Goal: Information Seeking & Learning: Understand process/instructions

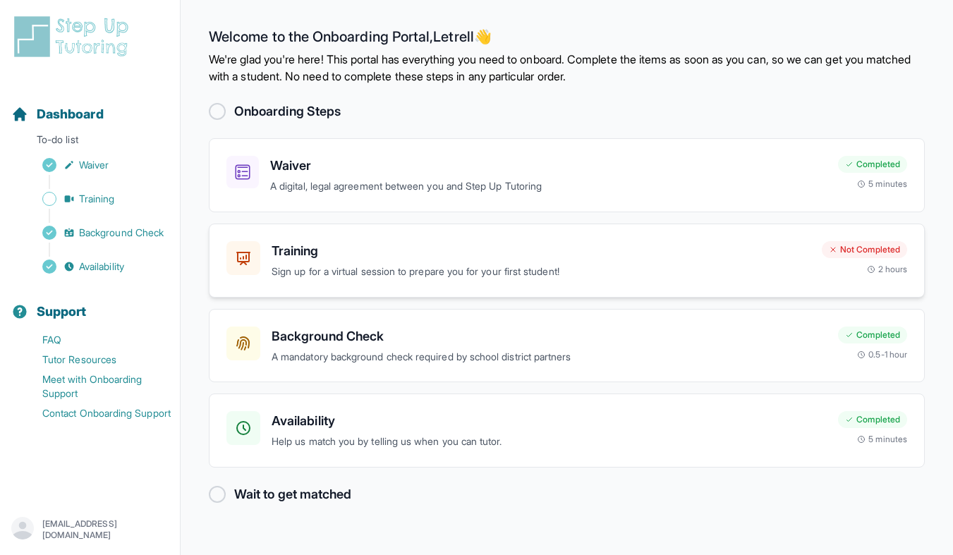
click at [475, 277] on p "Sign up for a virtual session to prepare you for your first student!" at bounding box center [541, 272] width 539 height 16
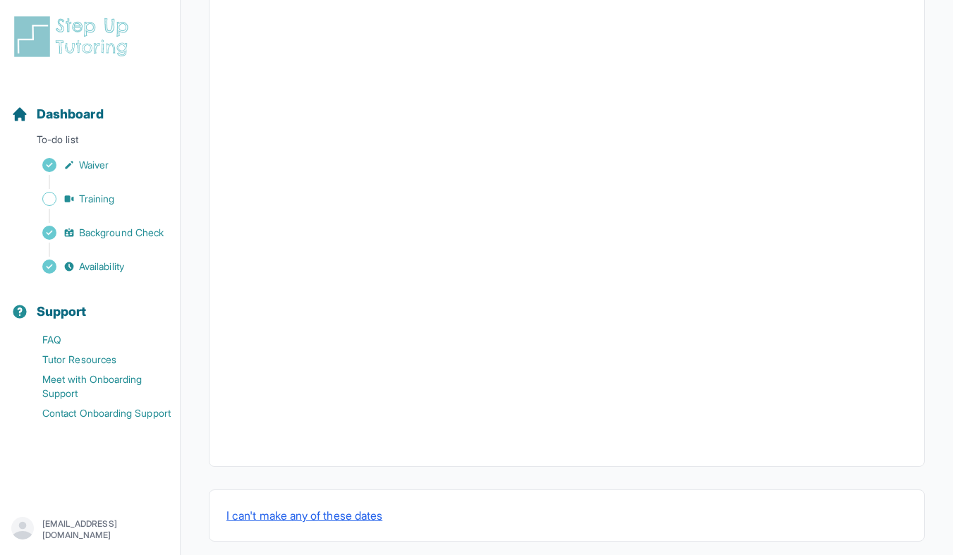
scroll to position [438, 0]
click at [329, 505] on button "I can't make any of these dates" at bounding box center [305, 501] width 156 height 17
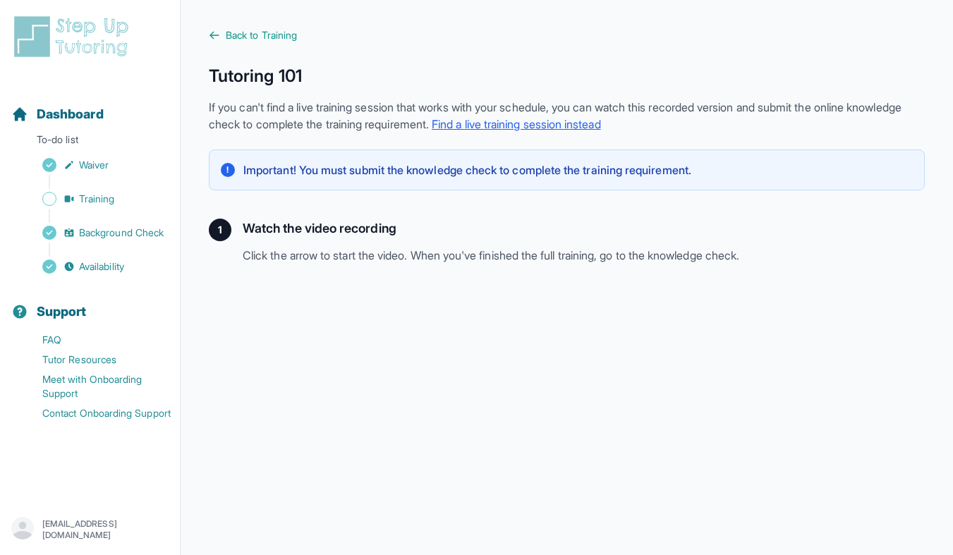
click at [541, 171] on p "Important! You must submit the knowledge check to complete the training require…" at bounding box center [467, 170] width 448 height 17
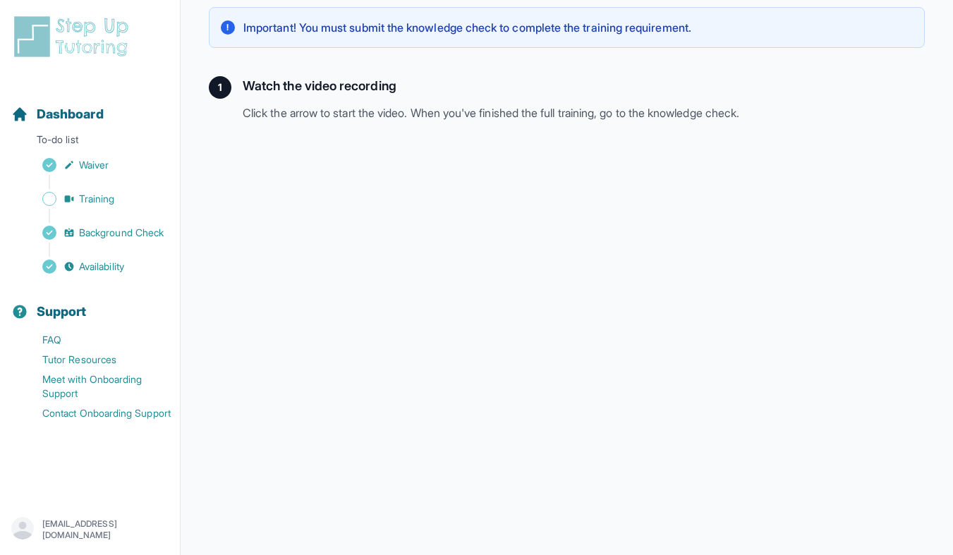
scroll to position [279, 0]
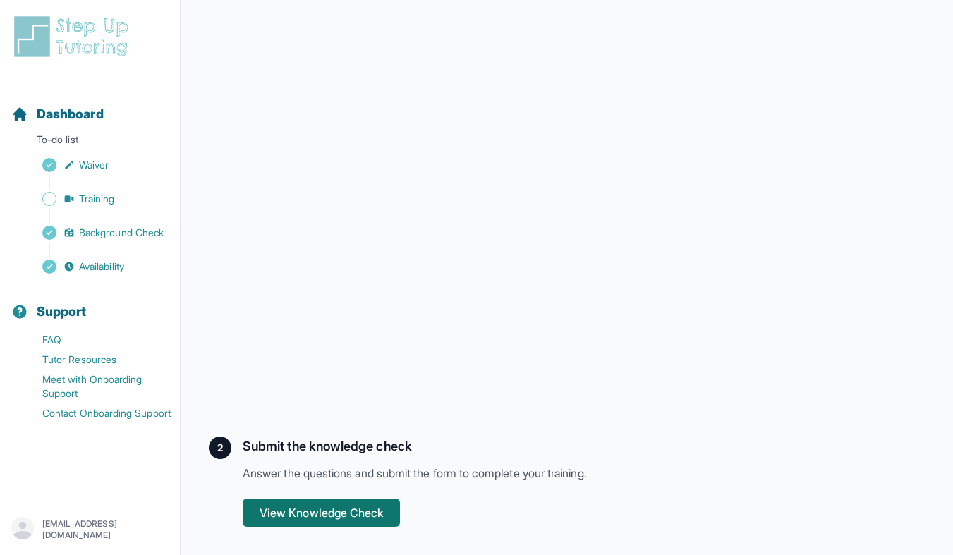
click at [296, 518] on button "View Knowledge Check" at bounding box center [321, 513] width 157 height 28
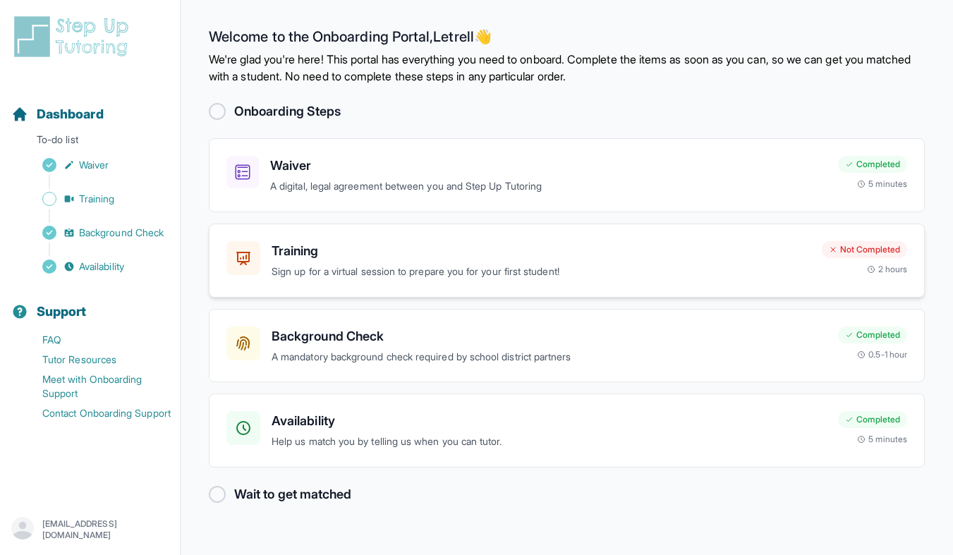
click at [461, 256] on h3 "Training" at bounding box center [541, 251] width 539 height 20
click at [368, 255] on h3 "Training" at bounding box center [541, 251] width 539 height 20
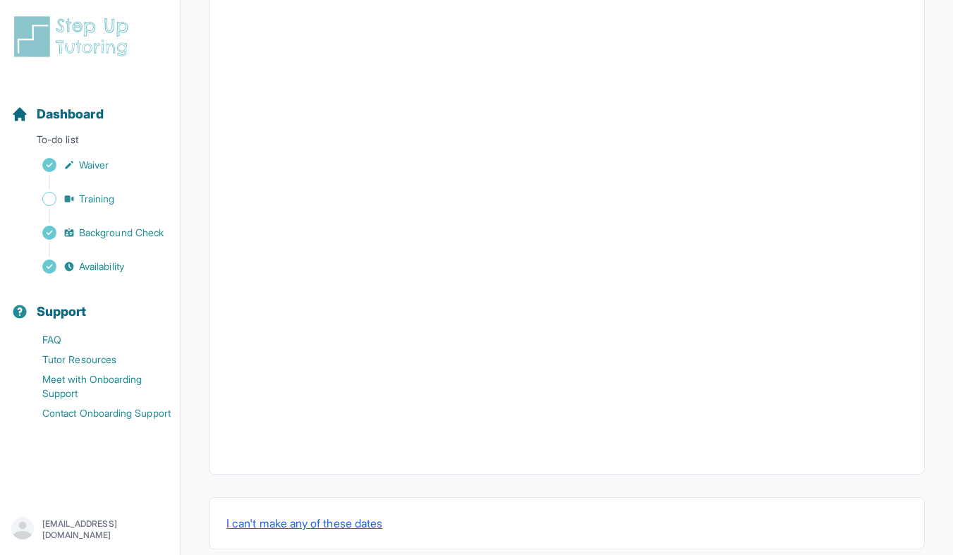
scroll to position [438, 0]
click at [305, 500] on button "I can't make any of these dates" at bounding box center [305, 501] width 156 height 17
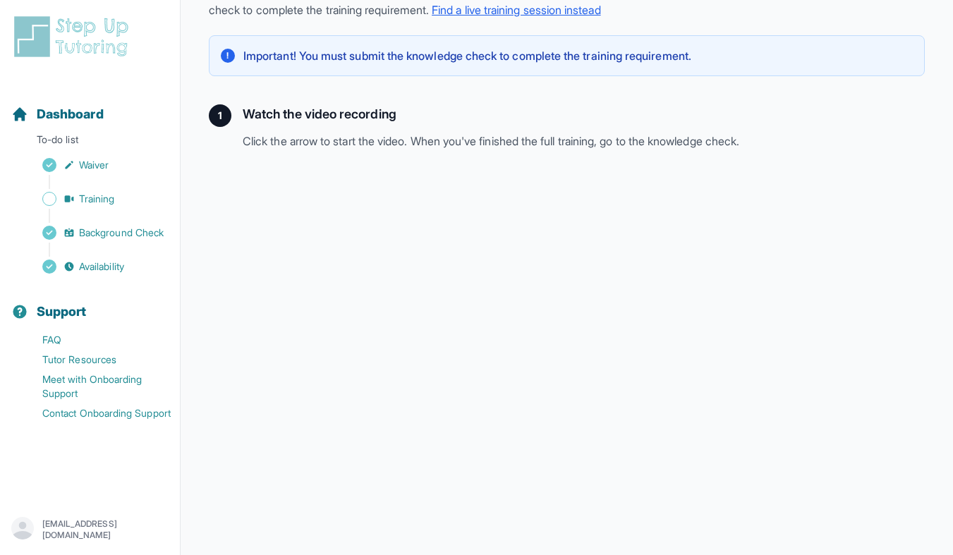
scroll to position [279, 0]
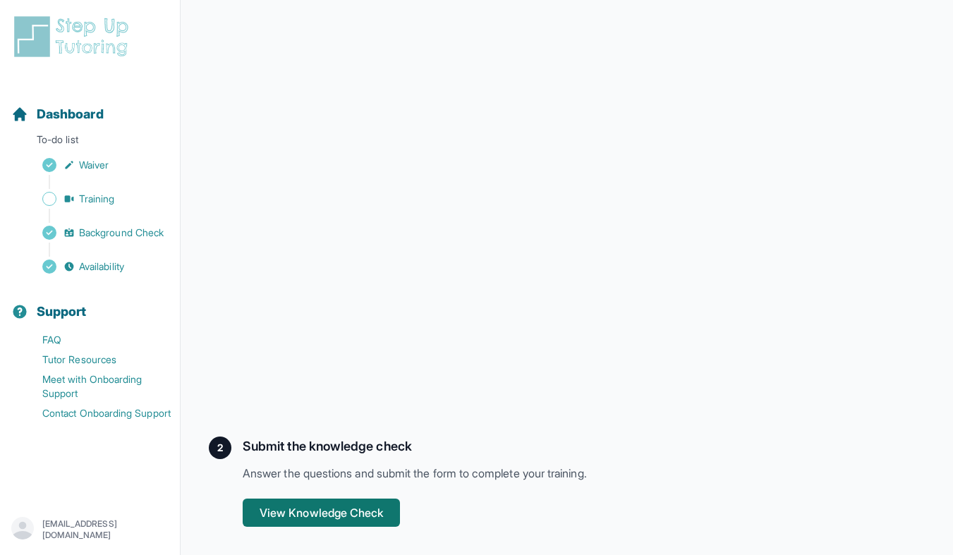
click at [314, 517] on button "View Knowledge Check" at bounding box center [321, 513] width 157 height 28
